Goal: Task Accomplishment & Management: Manage account settings

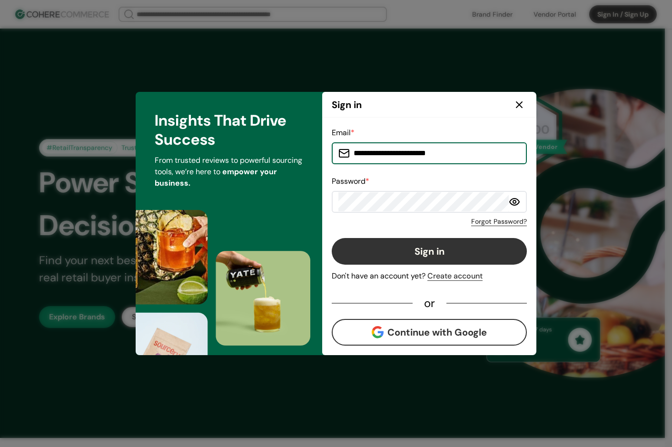
click at [458, 154] on input "**********" at bounding box center [435, 153] width 170 height 19
type input "**********"
click at [510, 201] on icon at bounding box center [515, 202] width 10 height 7
click at [466, 245] on button "Sign in" at bounding box center [429, 251] width 195 height 27
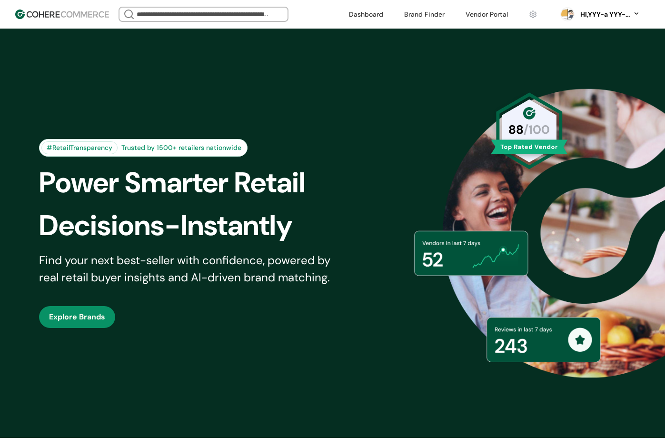
click at [493, 17] on link at bounding box center [487, 14] width 54 height 14
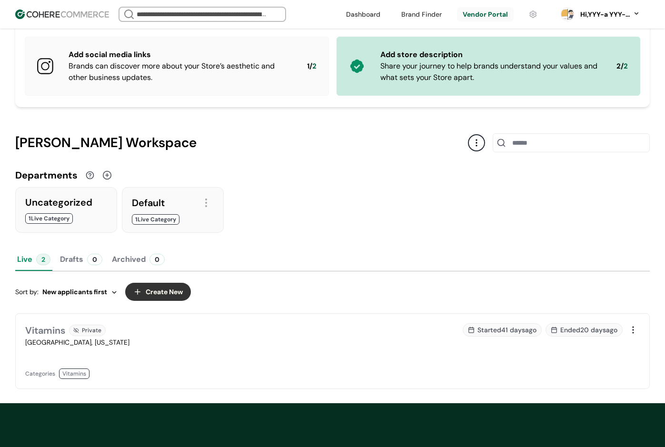
scroll to position [73, 0]
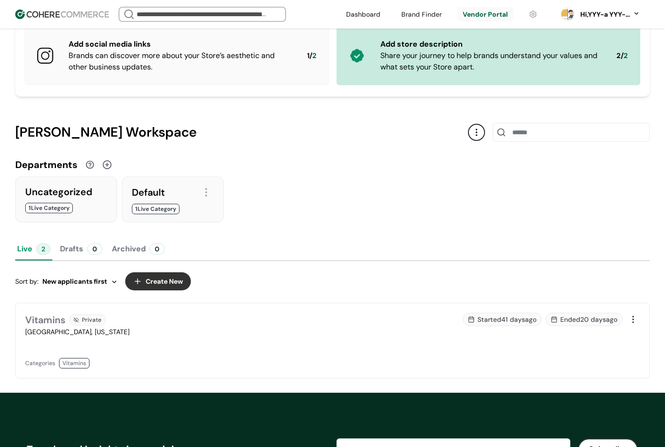
click at [632, 320] on div at bounding box center [633, 319] width 13 height 13
click at [623, 342] on div "Edit" at bounding box center [609, 341] width 57 height 19
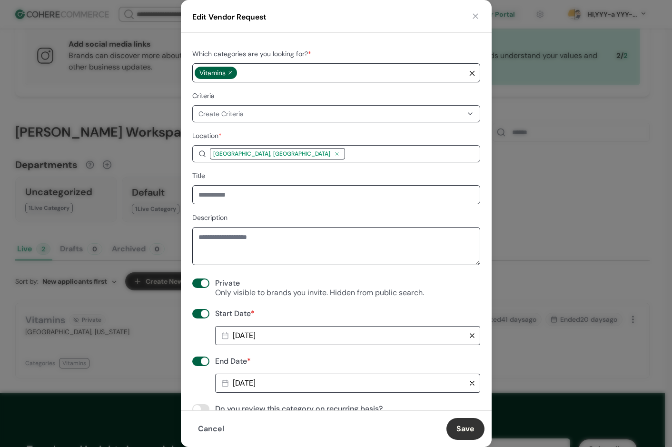
click at [475, 16] on button "button" at bounding box center [476, 16] width 10 height 10
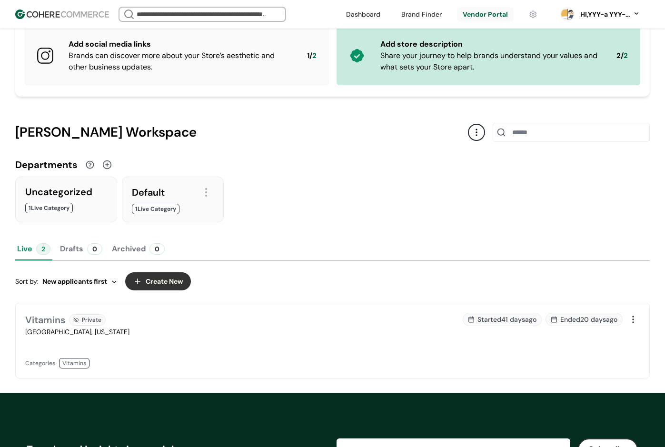
click at [284, 340] on div "Vitamins Private Memphis, Tennessee Categories Vitamins" at bounding box center [176, 341] width 302 height 56
click at [372, 347] on div "Started 41 days ago Ended 20 days ago" at bounding box center [489, 341] width 302 height 56
click at [140, 340] on div "Vitamins Private Memphis, Tennessee Categories Vitamins" at bounding box center [176, 341] width 302 height 56
click at [34, 246] on button "Live 2" at bounding box center [33, 249] width 37 height 23
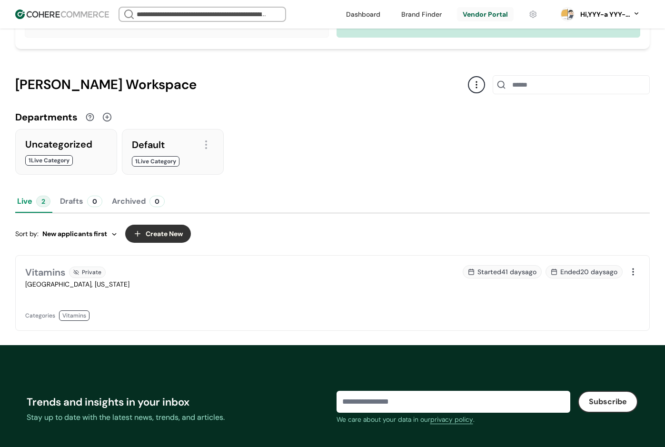
scroll to position [130, 0]
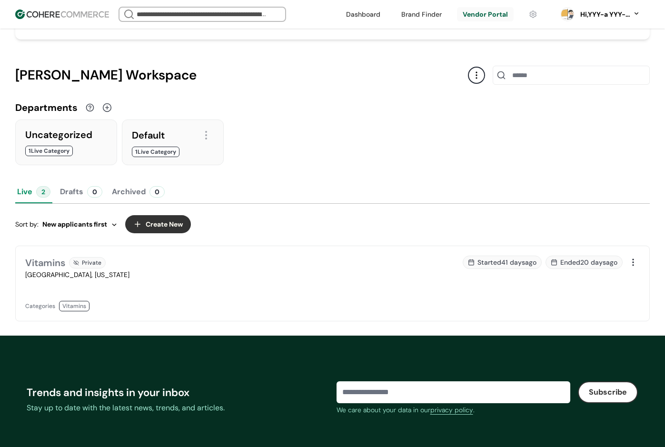
click at [67, 156] on div at bounding box center [66, 156] width 82 height 0
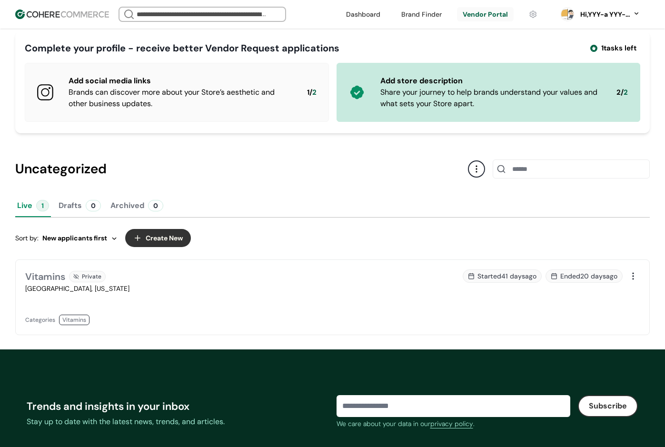
scroll to position [58, 0]
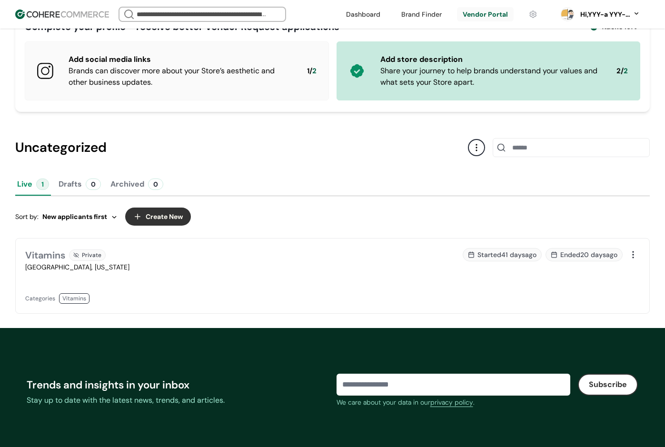
click at [94, 251] on div "Private" at bounding box center [87, 254] width 37 height 11
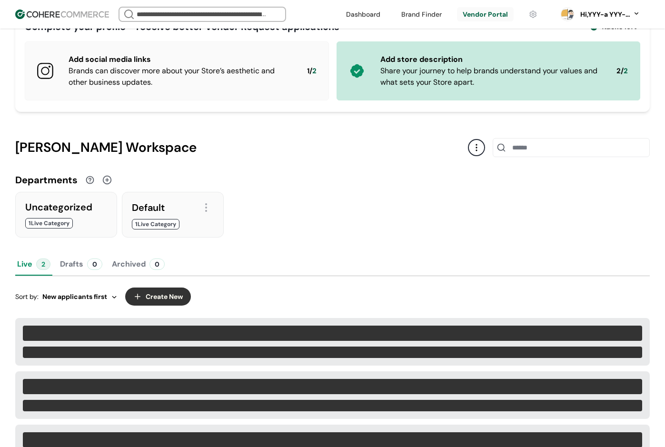
scroll to position [130, 0]
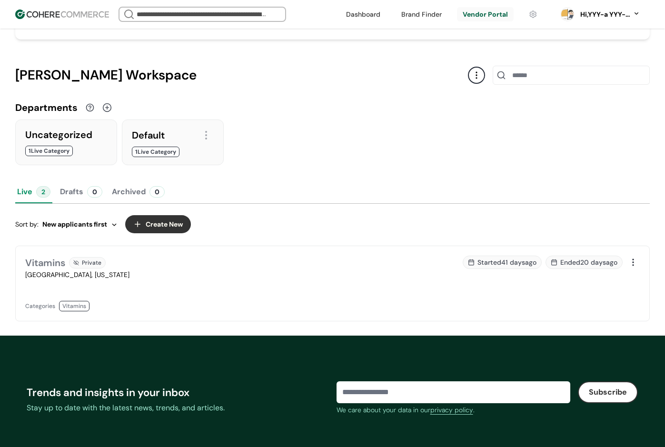
click at [169, 157] on div at bounding box center [173, 157] width 82 height 0
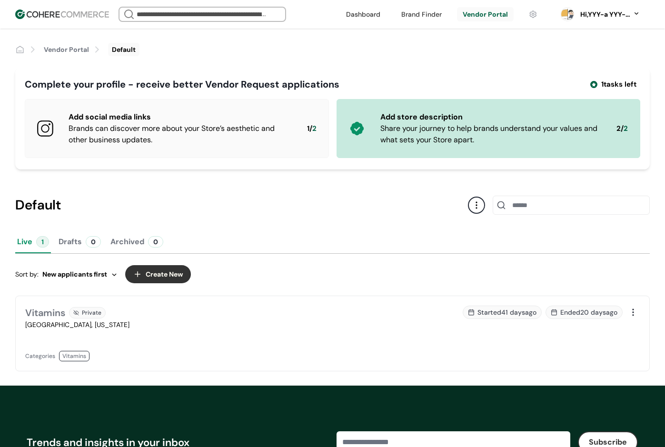
click at [86, 317] on div "Private" at bounding box center [87, 312] width 37 height 11
click at [74, 325] on div "Memphis, Tennessee" at bounding box center [176, 325] width 302 height 10
click at [638, 313] on div at bounding box center [633, 312] width 13 height 13
click at [615, 334] on div "Edit" at bounding box center [609, 334] width 57 height 19
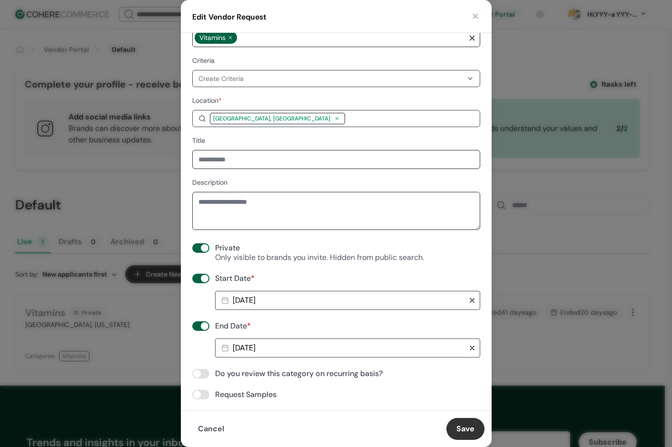
scroll to position [40, 0]
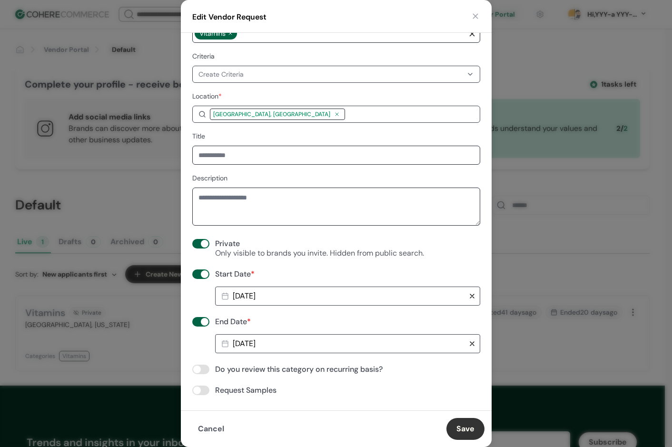
click at [256, 343] on span "2025-07-31" at bounding box center [244, 344] width 23 height 10
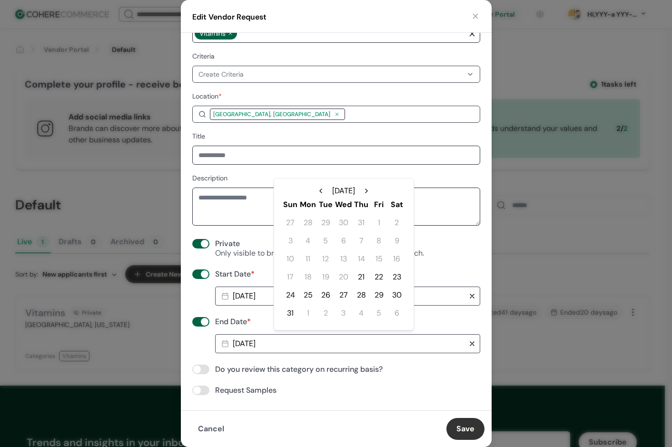
click at [362, 276] on div "21" at bounding box center [361, 277] width 17 height 17
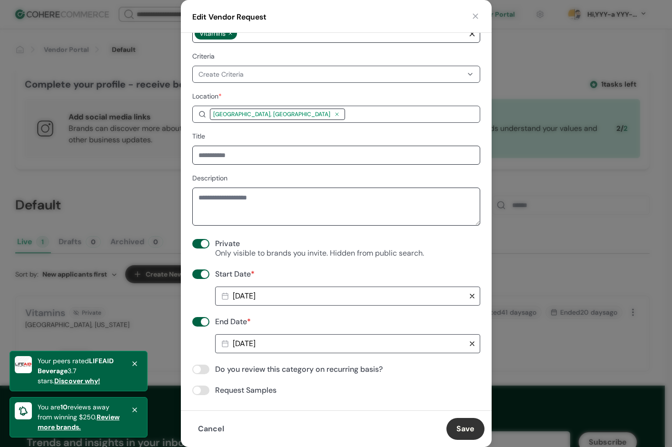
click at [470, 430] on button "Save" at bounding box center [466, 429] width 38 height 22
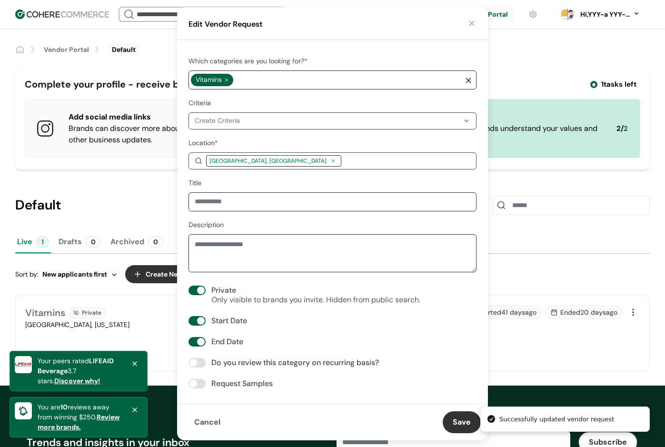
scroll to position [0, 0]
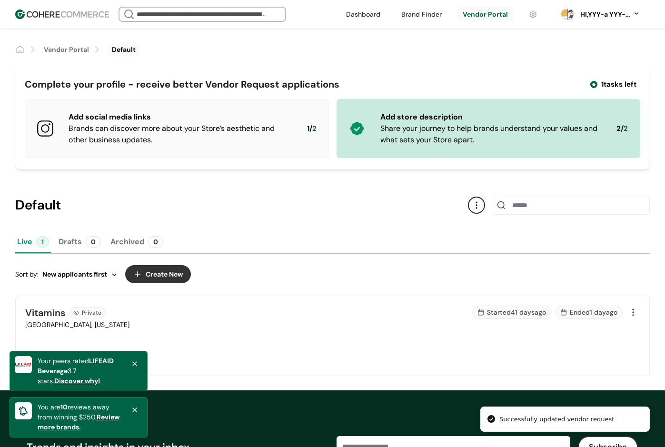
click at [628, 318] on div at bounding box center [633, 312] width 13 height 13
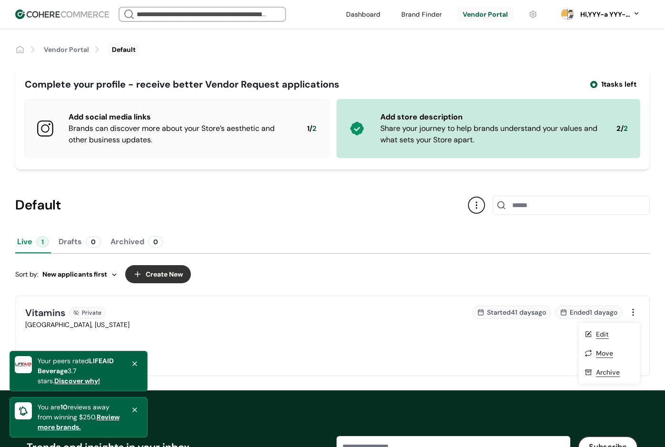
click at [327, 366] on link at bounding box center [176, 366] width 302 height 0
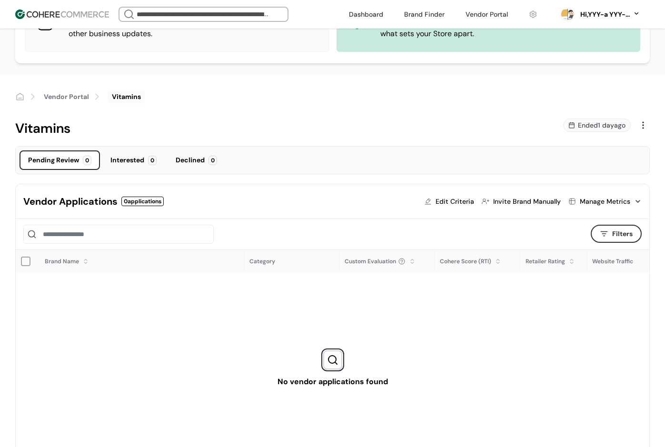
scroll to position [81, 0]
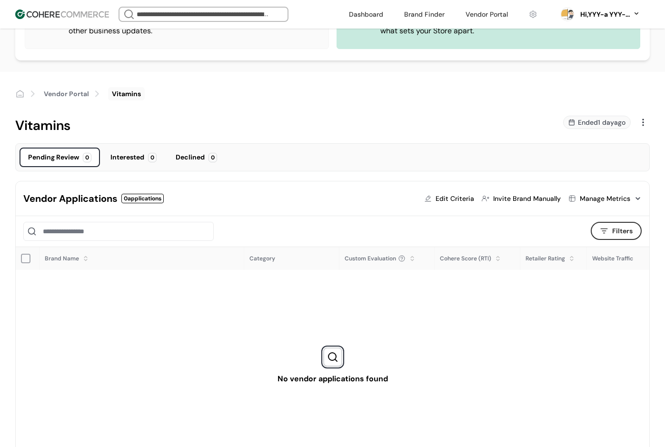
click at [472, 197] on div "Edit Criteria" at bounding box center [455, 199] width 39 height 10
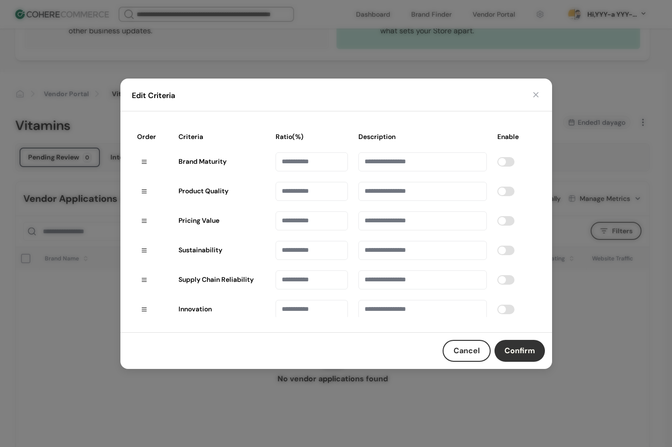
click at [492, 177] on td at bounding box center [516, 162] width 49 height 30
drag, startPoint x: 534, startPoint y: 91, endPoint x: 537, endPoint y: 97, distance: 6.2
click at [534, 92] on button "button" at bounding box center [536, 95] width 10 height 10
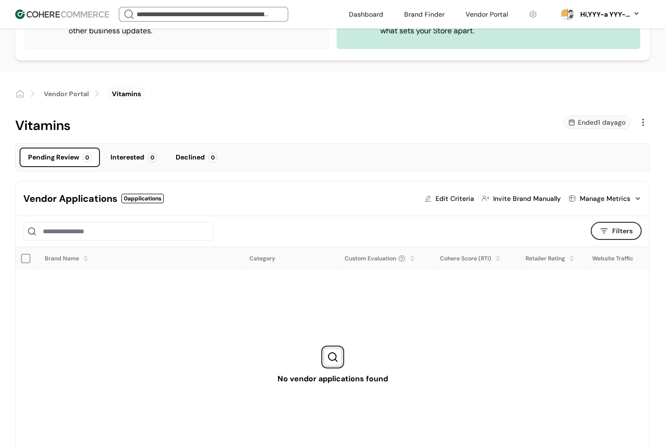
click at [525, 200] on div "Invite Brand Manually" at bounding box center [527, 199] width 68 height 10
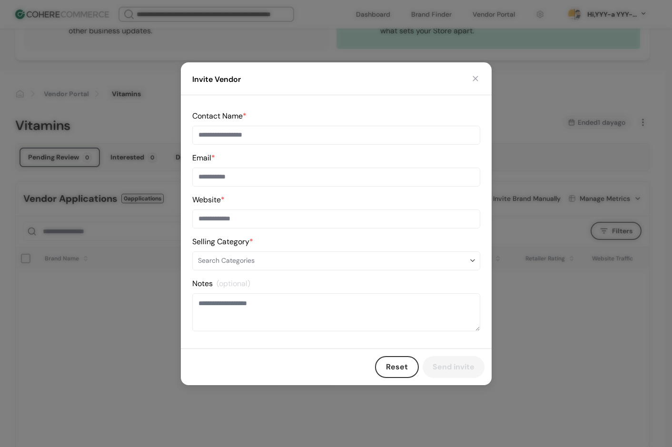
click at [231, 183] on input at bounding box center [336, 177] width 288 height 19
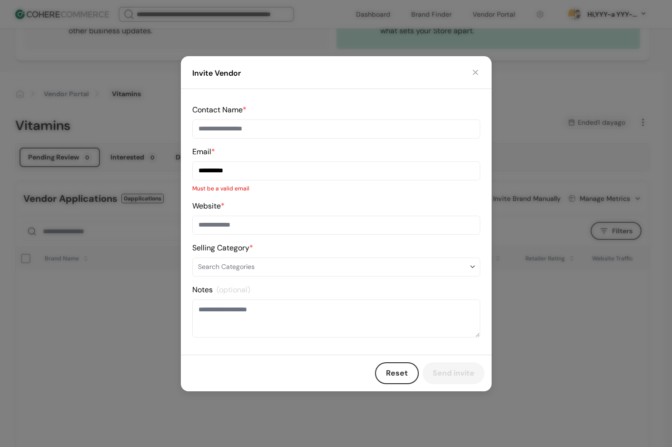
type input "**********"
click at [257, 147] on div "**********" at bounding box center [336, 169] width 288 height 47
click at [249, 167] on input "**********" at bounding box center [336, 170] width 288 height 19
click at [263, 220] on input at bounding box center [336, 225] width 288 height 19
paste input "**********"
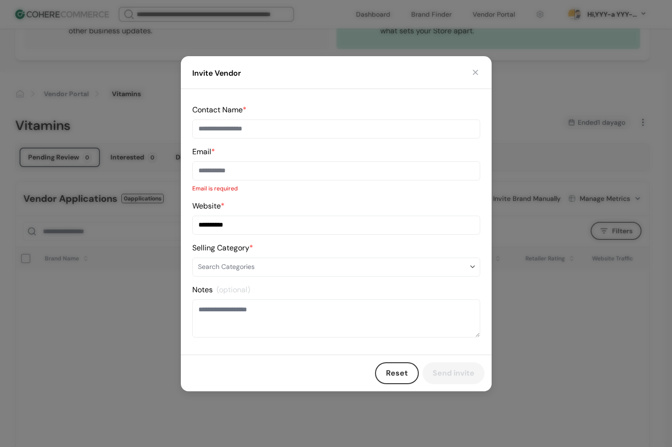
type input "**********"
click at [284, 187] on p "Email is required" at bounding box center [336, 188] width 288 height 9
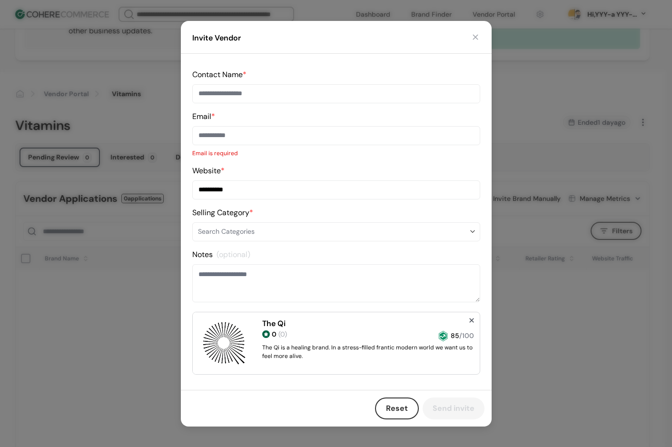
click at [239, 98] on input at bounding box center [336, 93] width 288 height 19
type input "******"
click at [241, 132] on input at bounding box center [336, 135] width 288 height 19
click at [309, 113] on div "Email * Email is required" at bounding box center [336, 134] width 288 height 47
click at [475, 40] on button "button" at bounding box center [476, 37] width 10 height 10
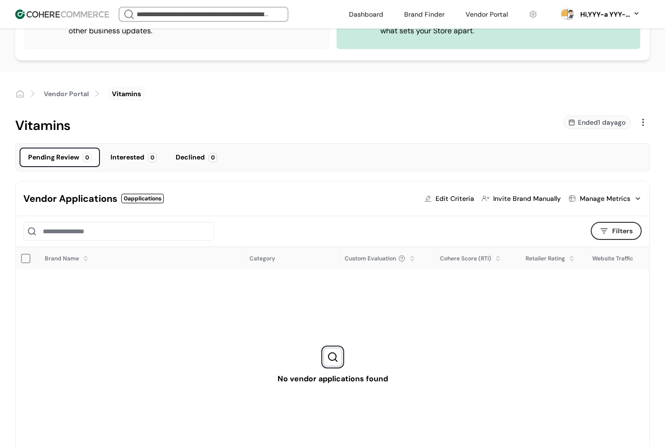
click at [595, 11] on div "Hi, YYY-a YYY-aa" at bounding box center [604, 15] width 52 height 10
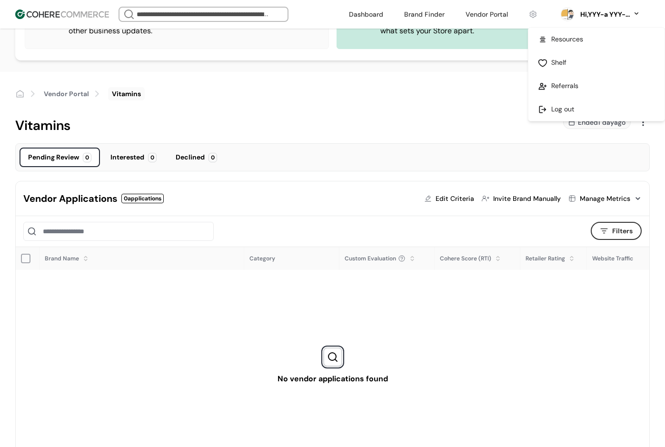
click at [424, 73] on div "Vendor Portal Vitamins" at bounding box center [332, 94] width 635 height 44
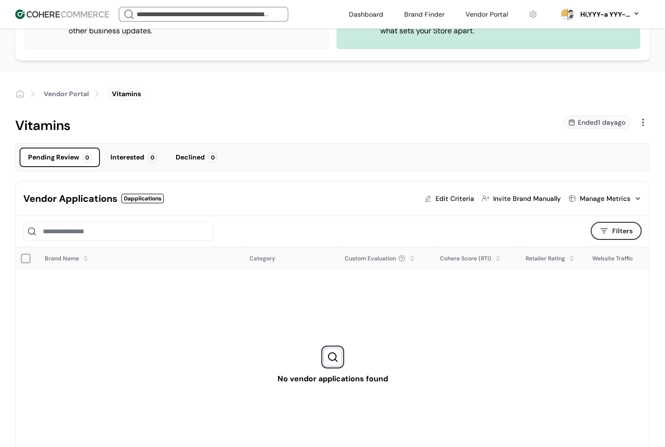
click at [418, 96] on ol "Vendor Portal Vitamins" at bounding box center [332, 93] width 635 height 13
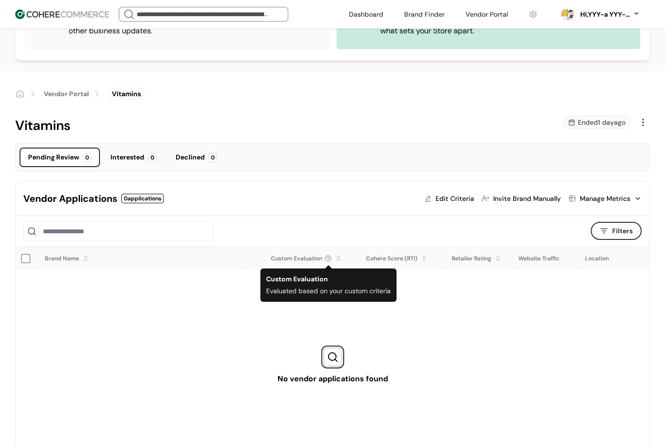
click at [316, 199] on div "Vendor Applications 0 applications Edit Criteria Invite Brand Manually Manage M…" at bounding box center [333, 198] width 634 height 35
